Goal: Information Seeking & Learning: Learn about a topic

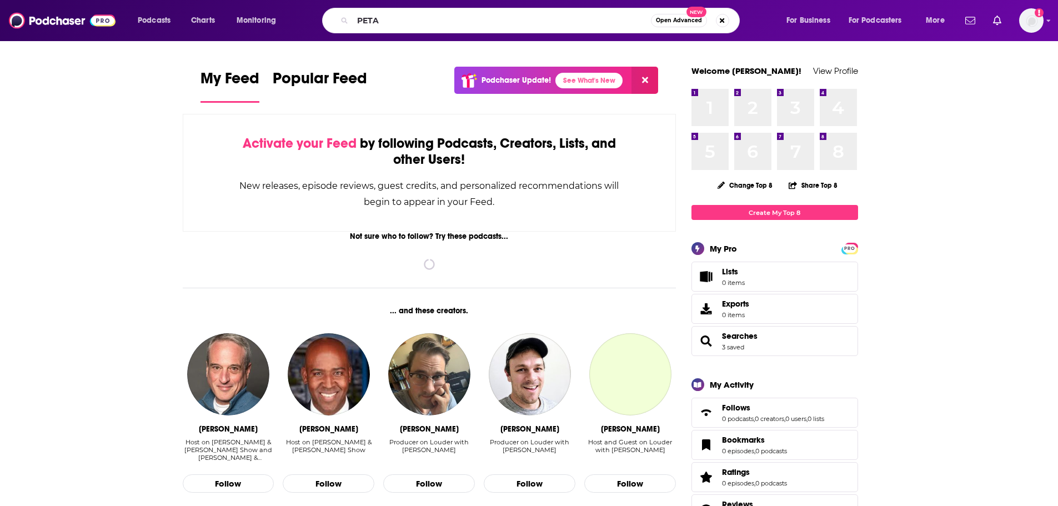
type input "PETA"
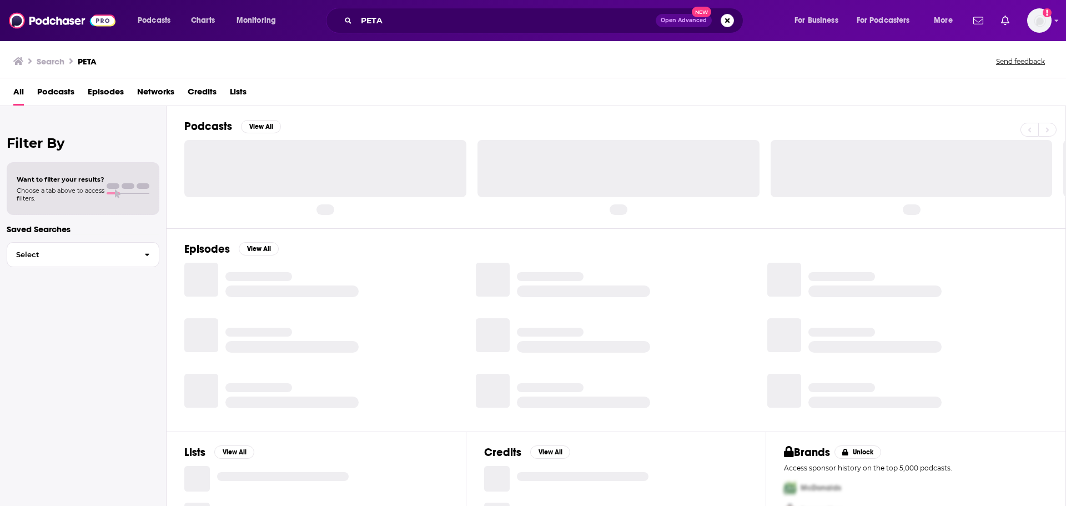
click at [109, 96] on span "Episodes" at bounding box center [106, 94] width 36 height 23
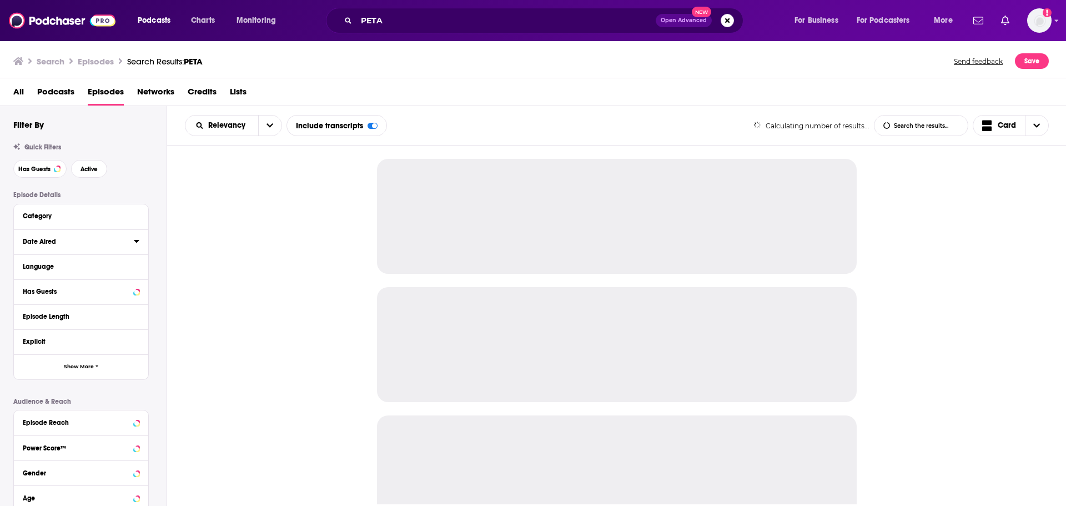
click at [135, 243] on icon at bounding box center [137, 241] width 6 height 9
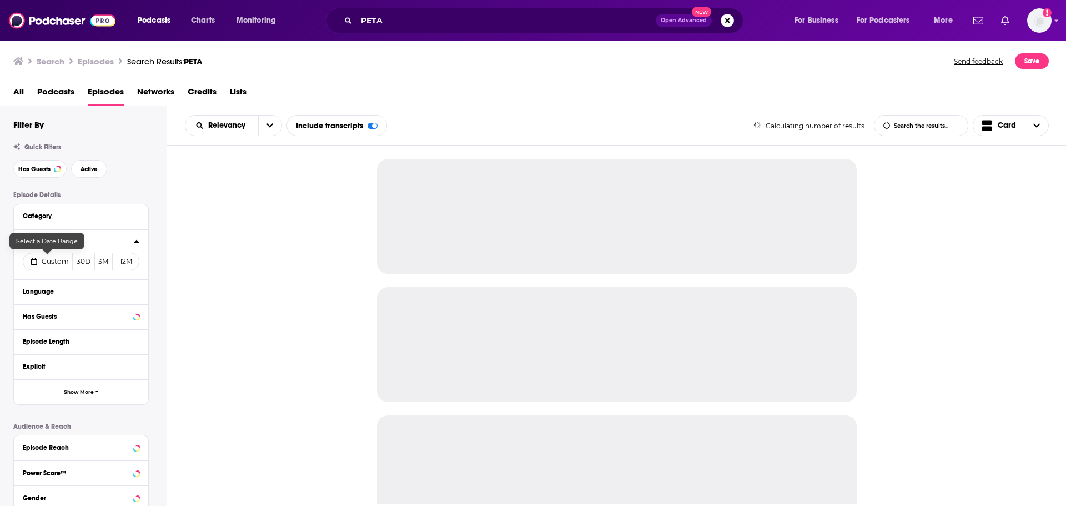
click at [36, 260] on icon at bounding box center [34, 261] width 6 height 7
select select "7"
select select "2025"
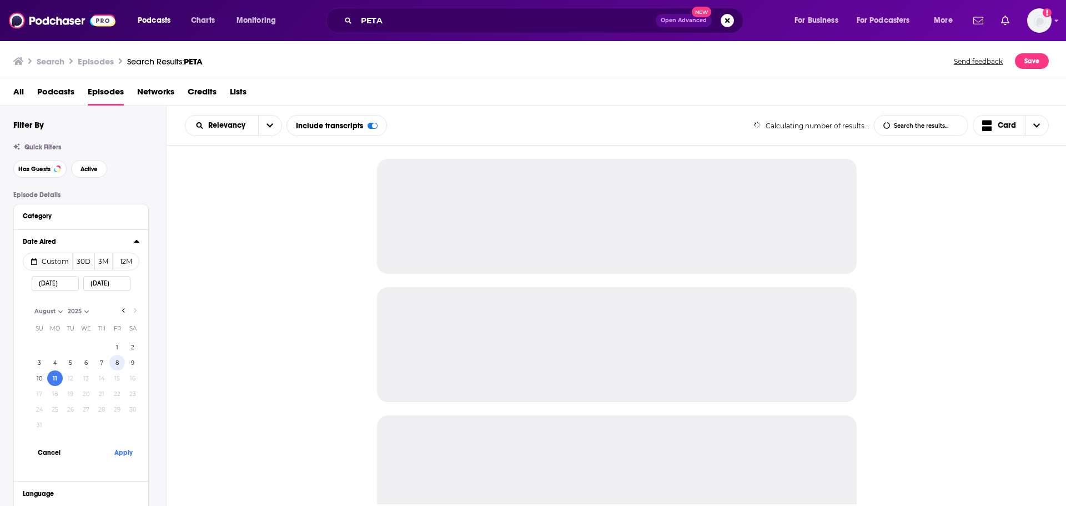
click at [118, 361] on button "8" at bounding box center [117, 363] width 16 height 16
type input "[DATE]"
click at [121, 454] on button "Apply" at bounding box center [123, 452] width 33 height 21
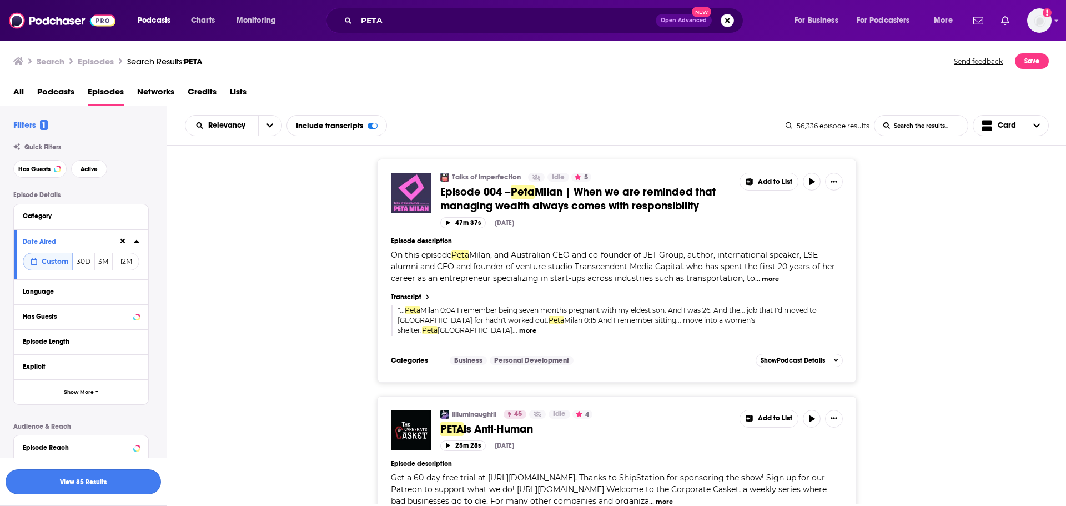
click at [122, 483] on button "View 85 Results" at bounding box center [83, 481] width 155 height 25
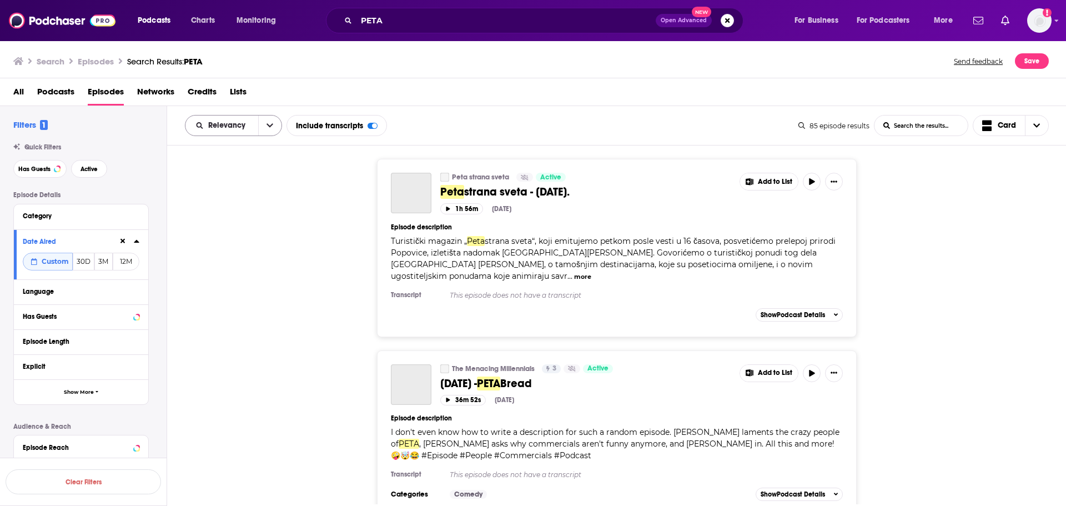
click at [266, 126] on icon "open menu" at bounding box center [269, 126] width 7 height 8
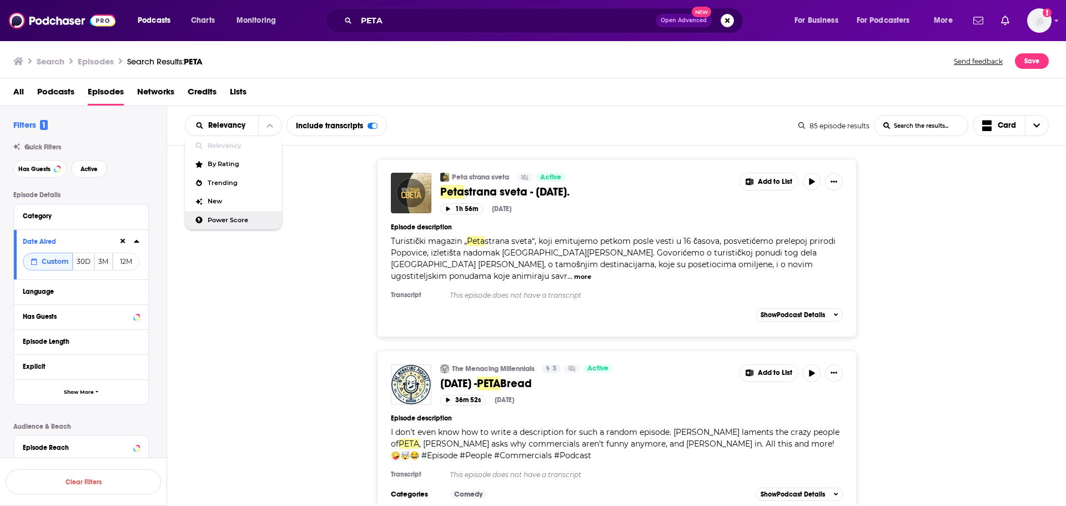
click at [241, 220] on span "Power Score" at bounding box center [241, 220] width 66 height 6
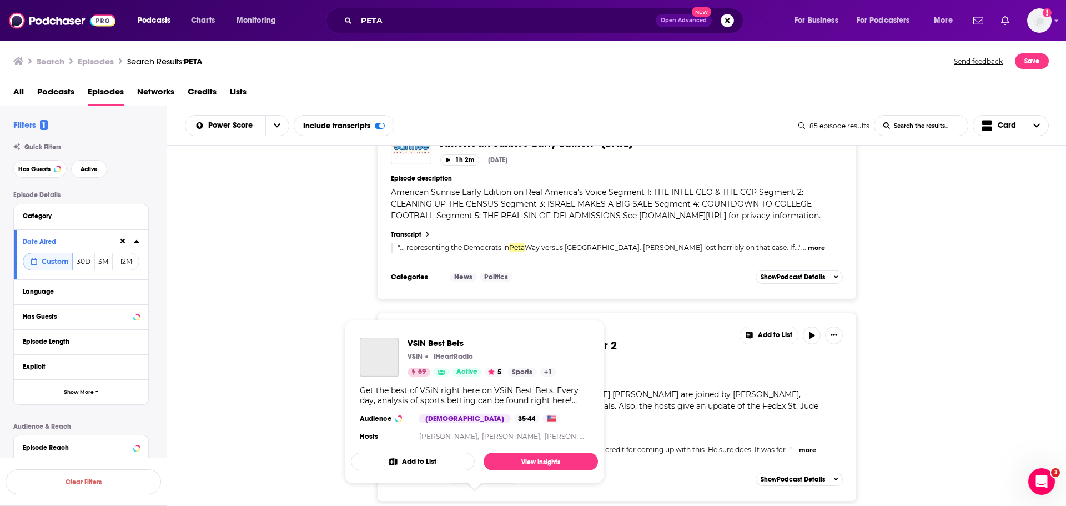
scroll to position [4996, 0]
drag, startPoint x: 318, startPoint y: 281, endPoint x: 375, endPoint y: 293, distance: 58.8
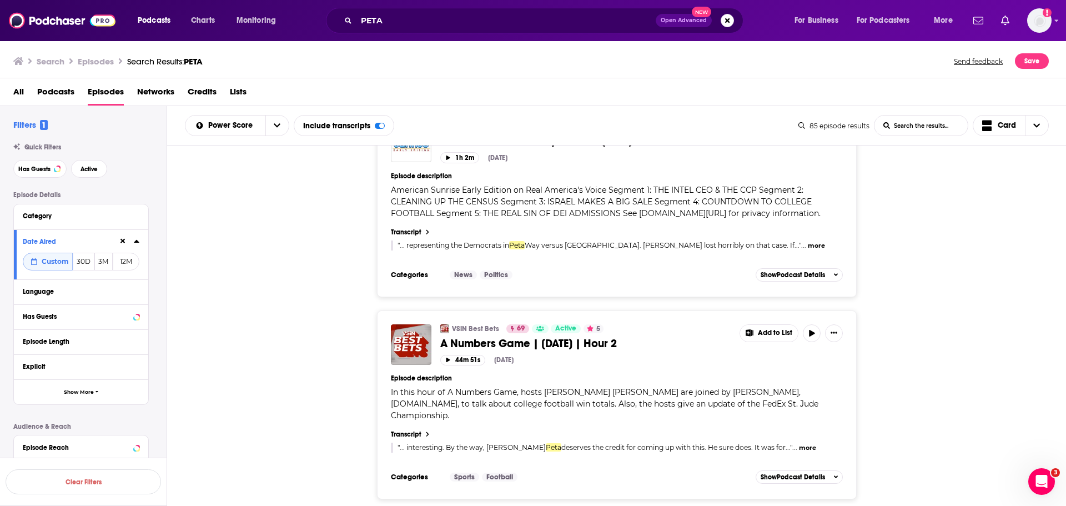
scroll to position [5018, 0]
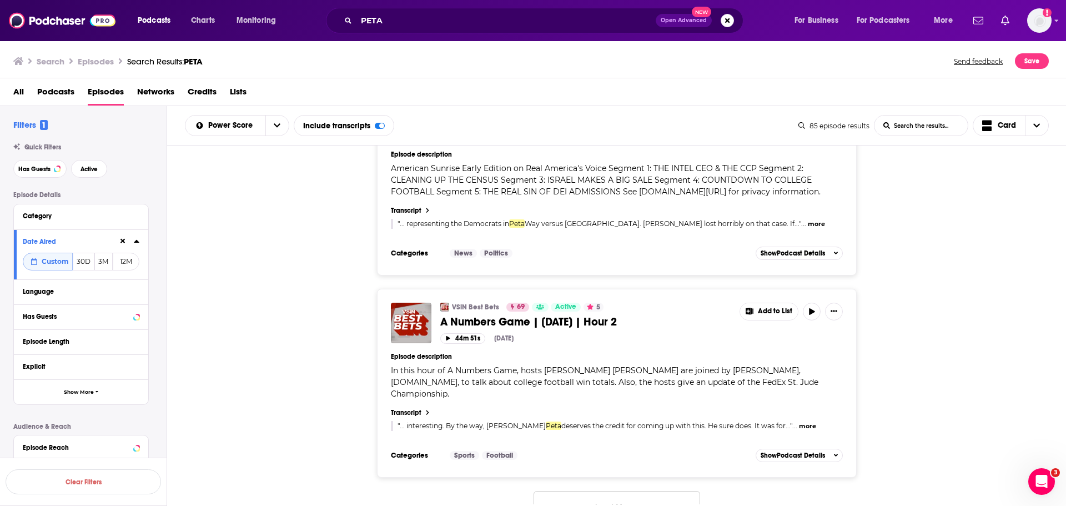
click at [598, 491] on button "Load More..." at bounding box center [617, 506] width 167 height 30
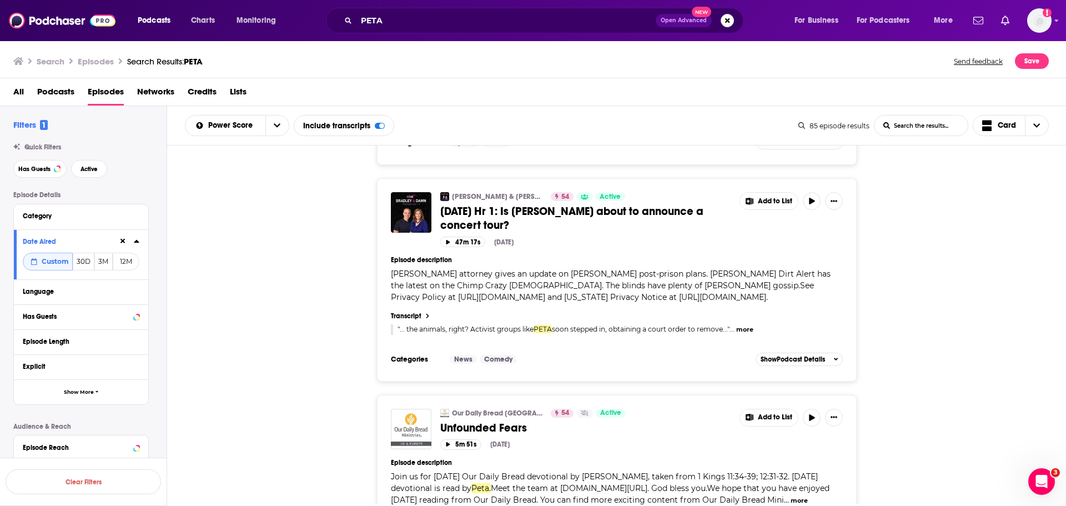
scroll to position [10094, 0]
